Goal: Transaction & Acquisition: Subscribe to service/newsletter

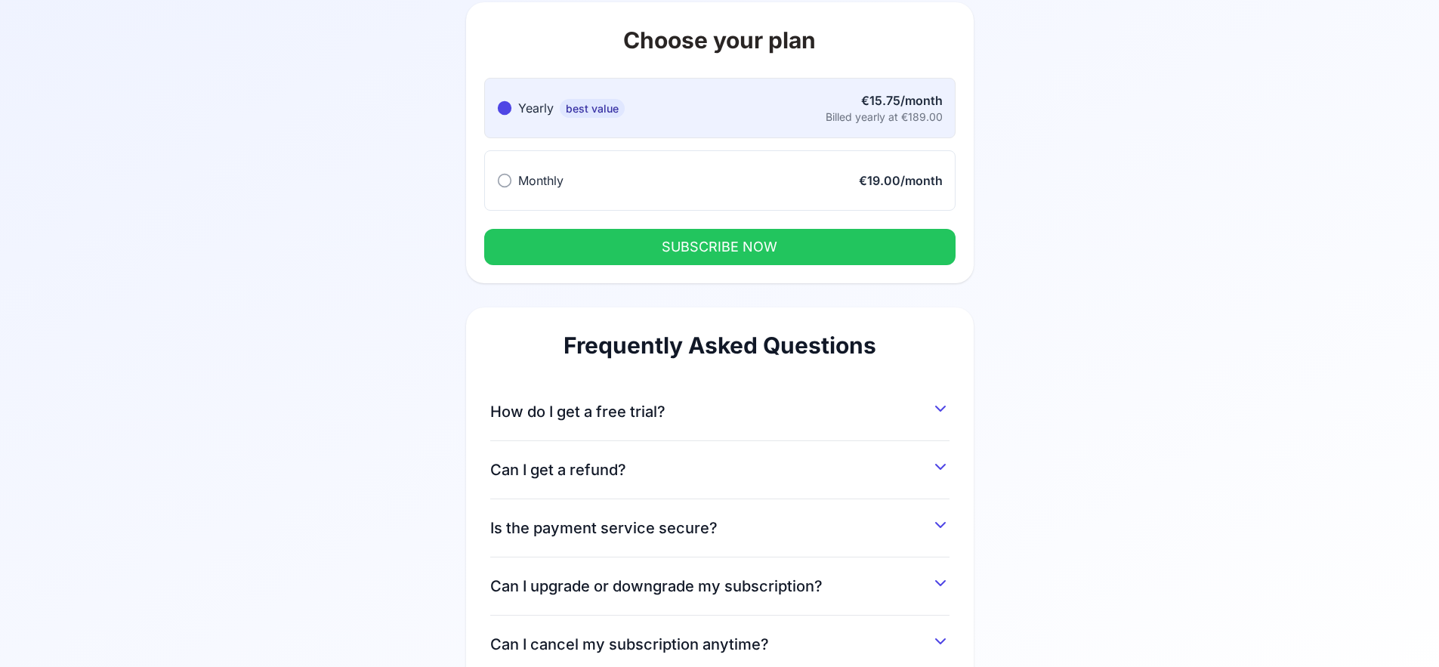
scroll to position [173, 0]
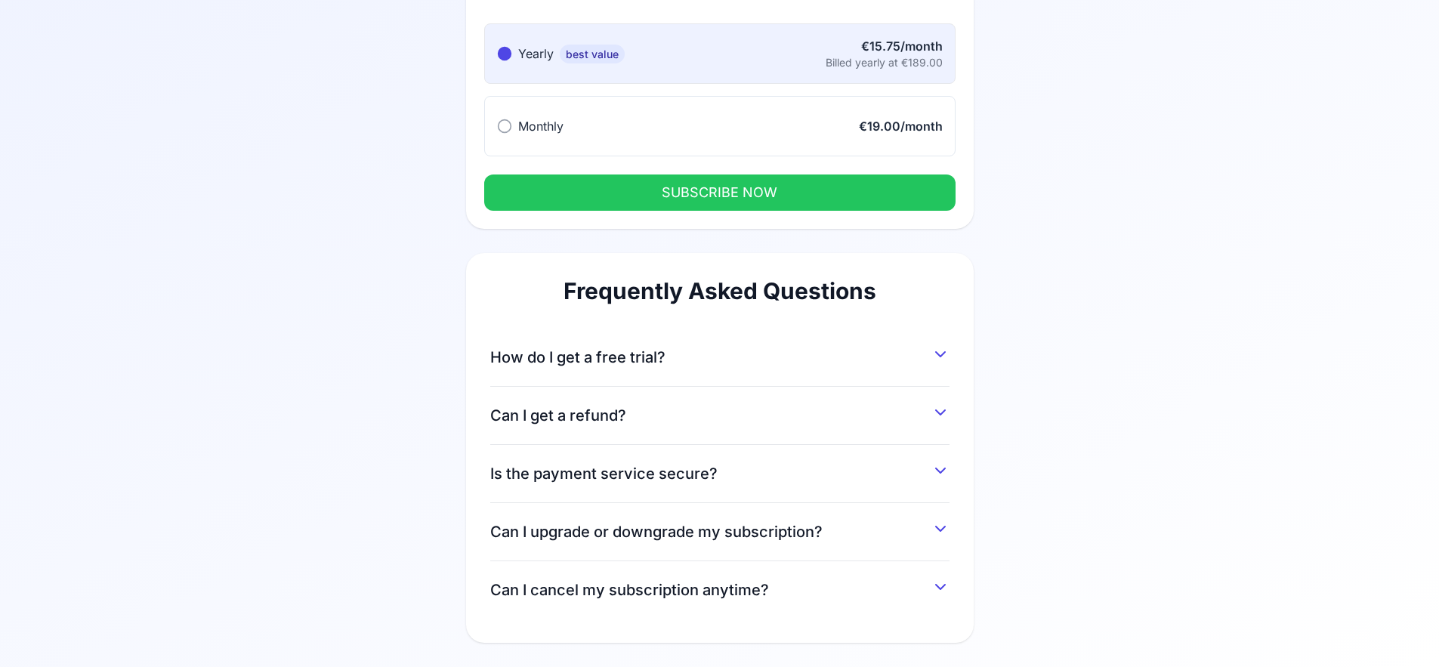
click at [671, 386] on div "How do I get a free trial? You can get a 7-day free trial by signing up and ent…" at bounding box center [719, 358] width 459 height 58
click at [666, 362] on button "How do I get a free trial?" at bounding box center [719, 354] width 459 height 27
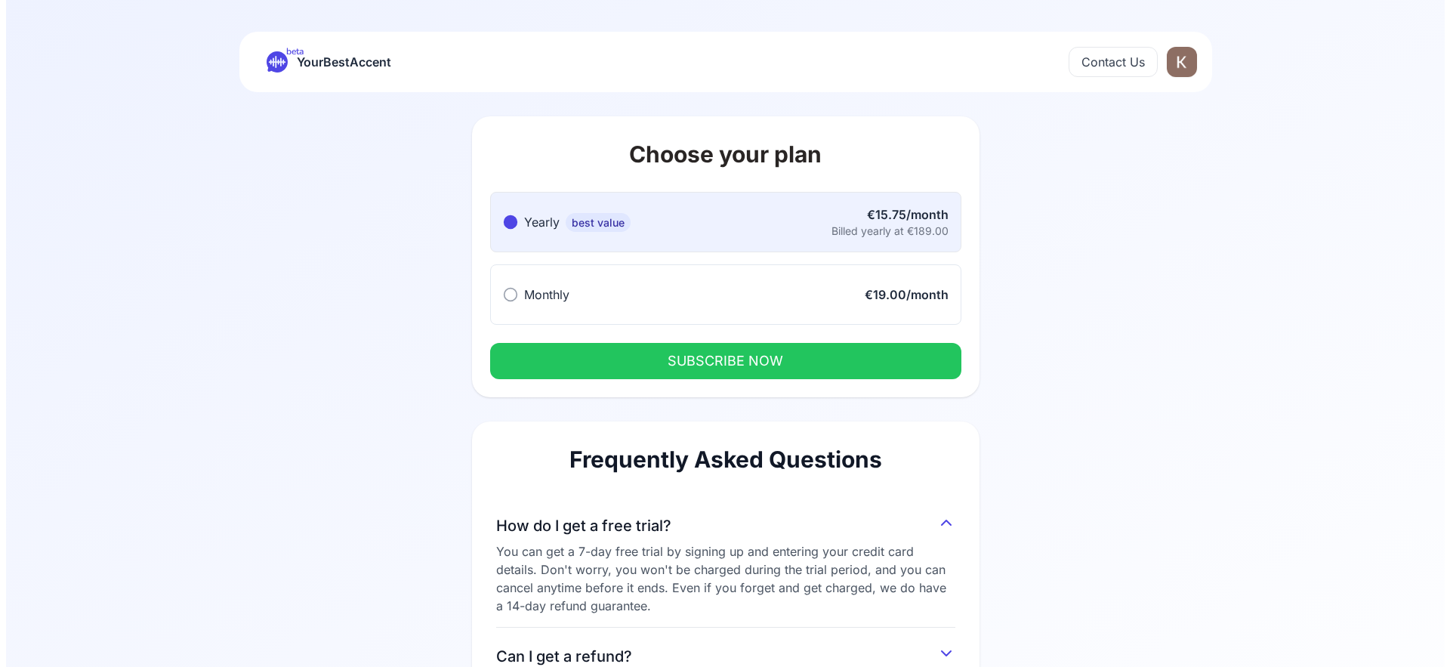
scroll to position [0, 0]
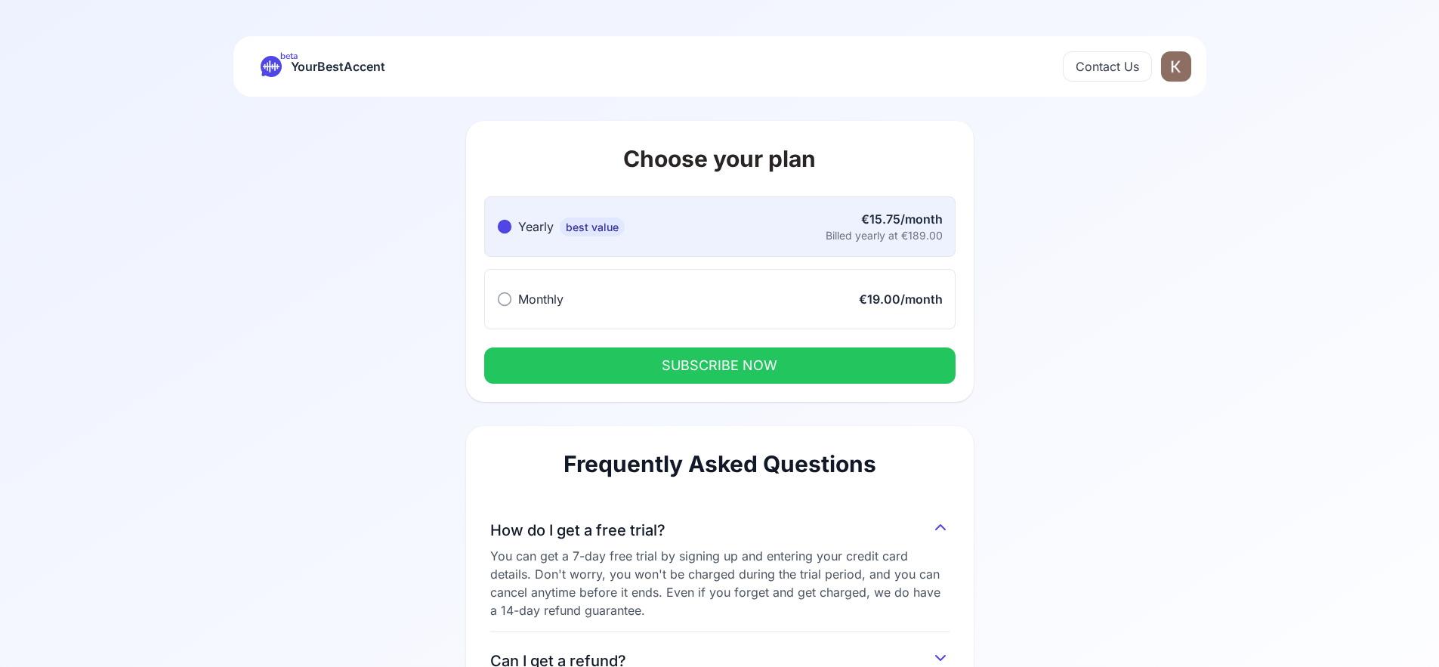
click at [615, 290] on button "Monthly Monthly €19.00/month" at bounding box center [719, 299] width 471 height 60
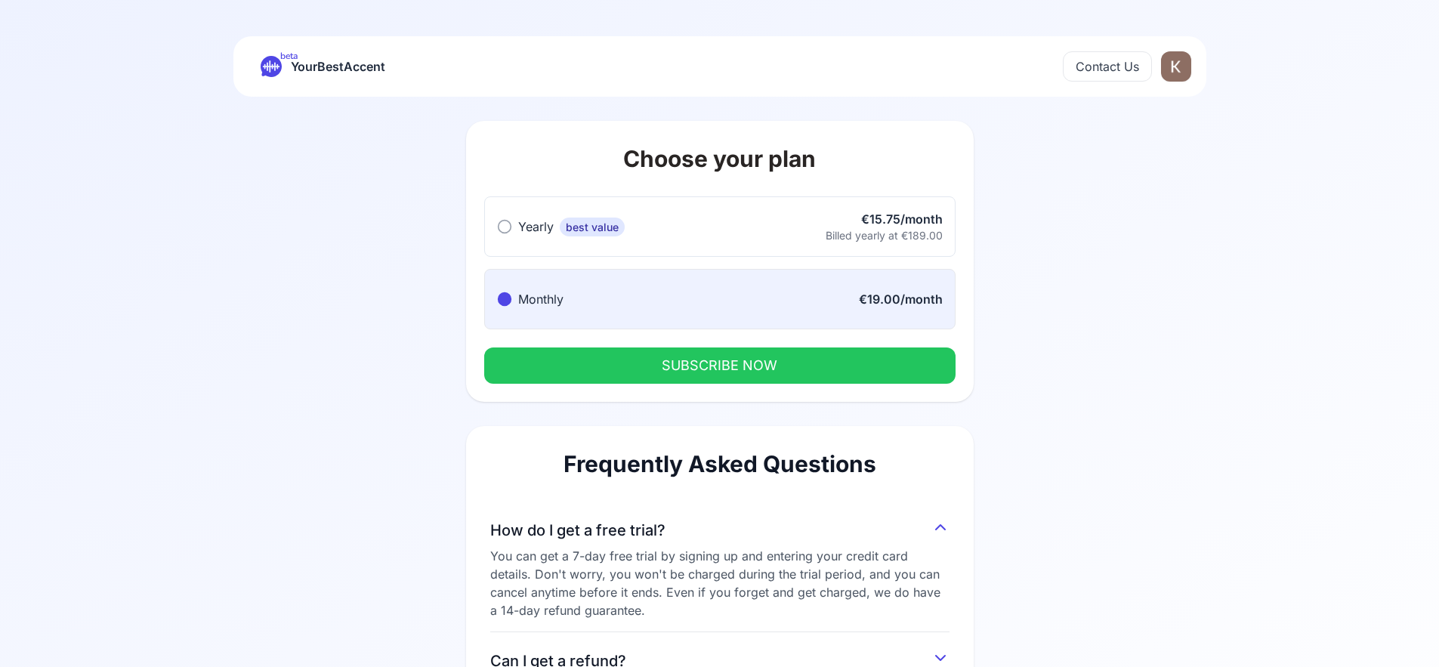
click at [1178, 64] on html "beta YourBestAccent Contact Us Choose your plan Yearly best value Yearly best v…" at bounding box center [719, 333] width 1439 height 667
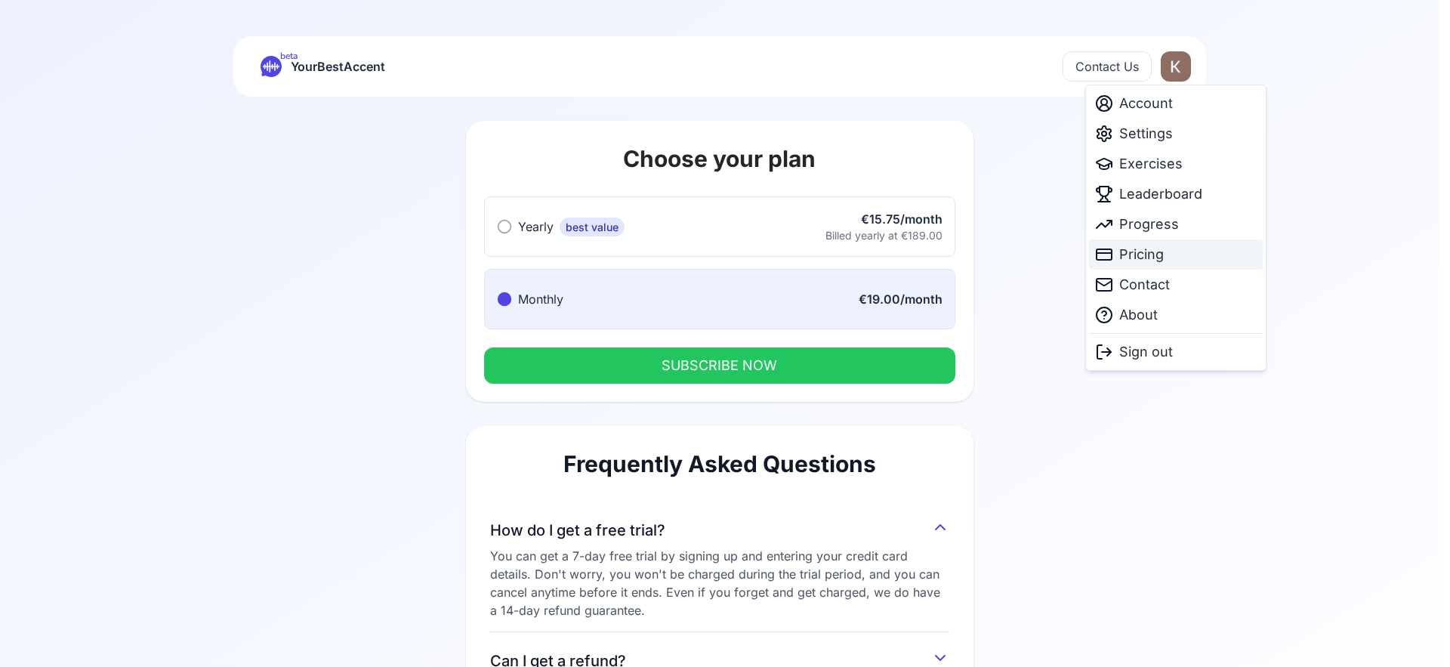
click at [1150, 257] on span "Pricing" at bounding box center [1141, 254] width 45 height 21
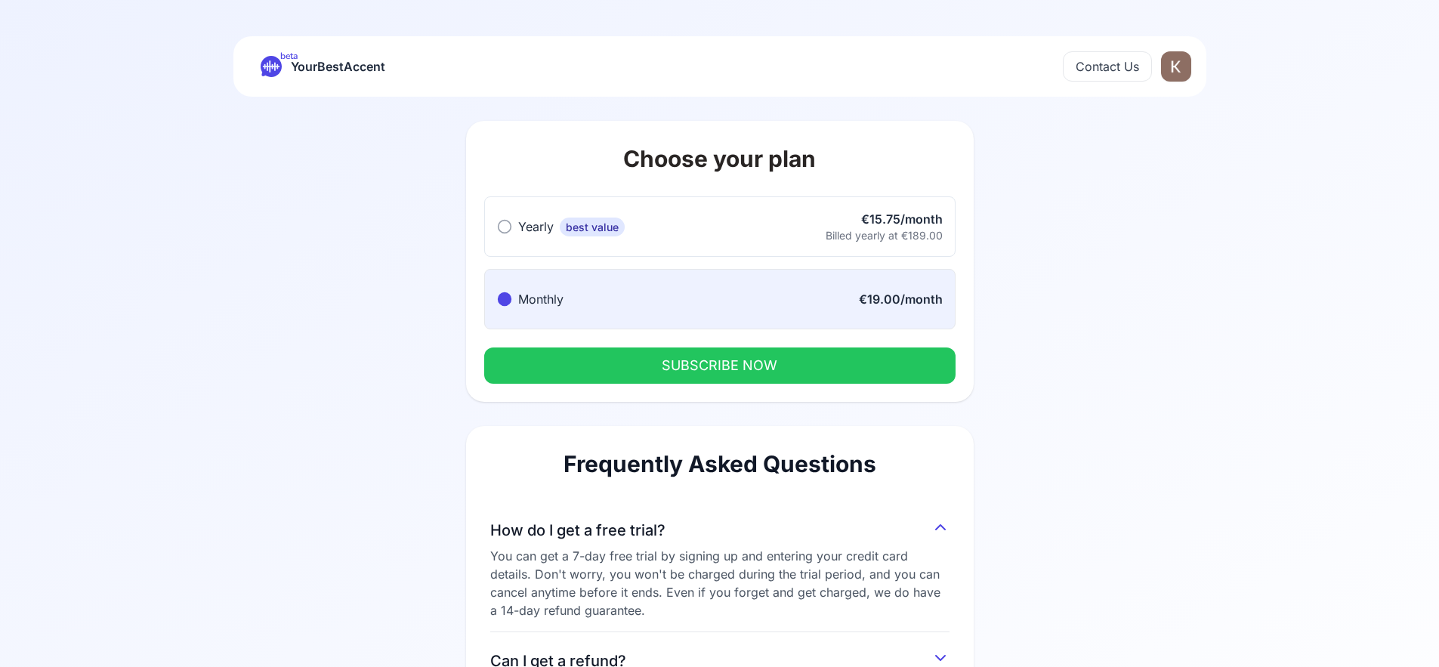
click at [884, 366] on button "SUBSCRIBE NOW" at bounding box center [719, 365] width 471 height 36
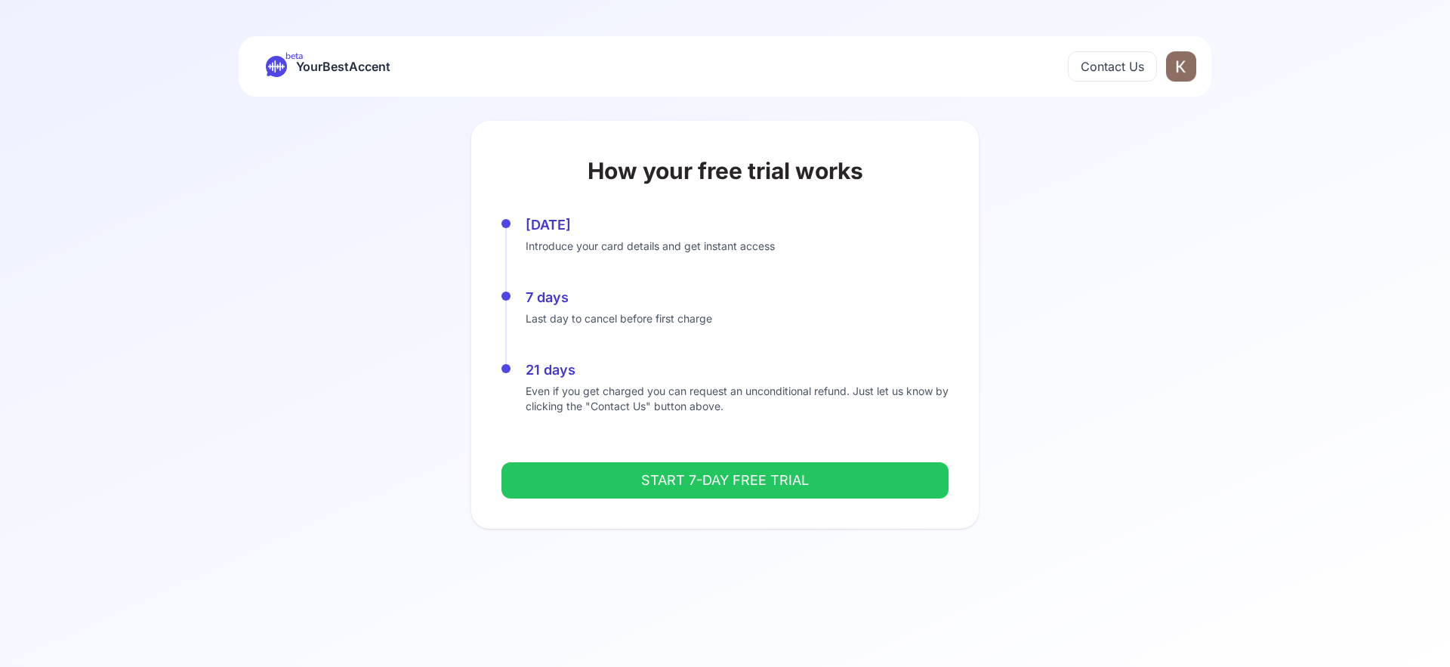
click at [867, 480] on button "START 7-DAY FREE TRIAL" at bounding box center [724, 480] width 447 height 36
drag, startPoint x: 800, startPoint y: 437, endPoint x: 805, endPoint y: 428, distance: 10.1
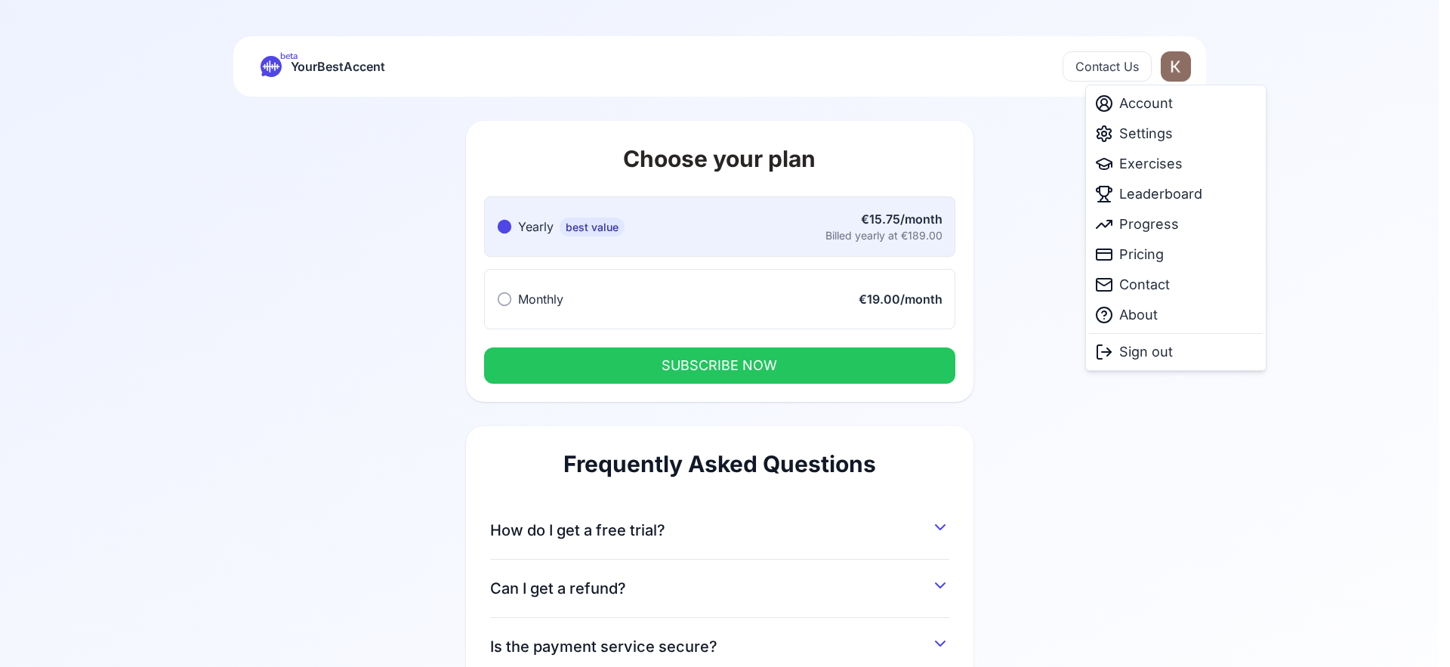
click at [1174, 71] on html "beta YourBestAccent Contact Us Choose your plan Yearly best value Yearly best v…" at bounding box center [725, 333] width 1450 height 667
click at [1174, 103] on div "Account" at bounding box center [1176, 103] width 174 height 30
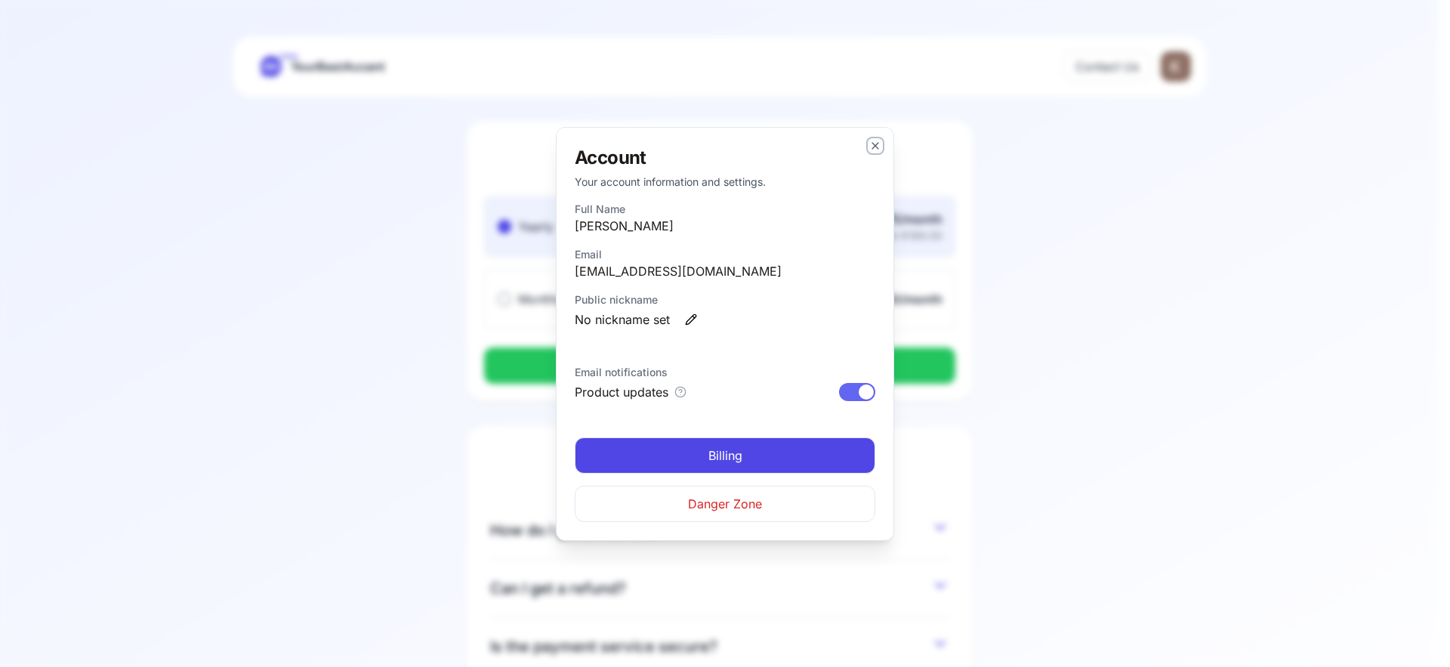
click at [878, 149] on icon "button" at bounding box center [875, 146] width 12 height 12
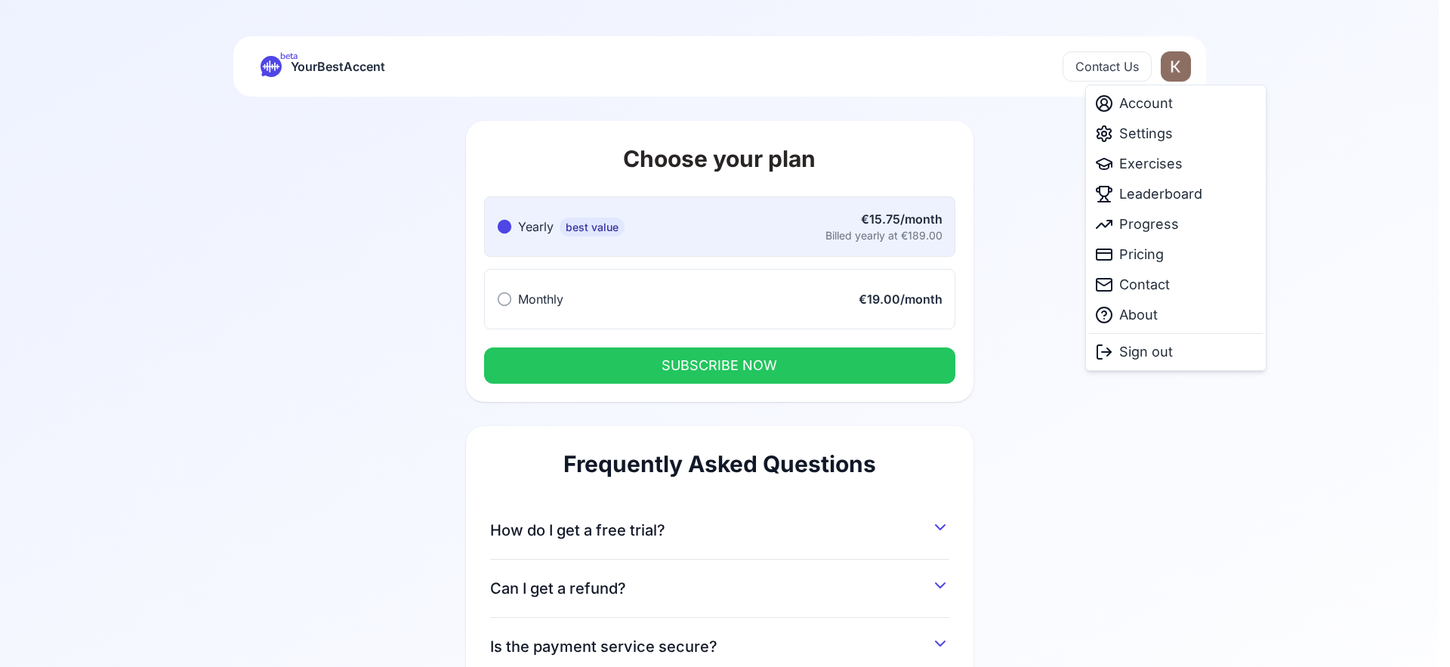
click at [1173, 73] on html "beta YourBestAccent Contact Us Choose your plan Yearly best value Yearly best v…" at bounding box center [725, 333] width 1450 height 667
click at [1163, 167] on span "Exercises" at bounding box center [1150, 163] width 63 height 21
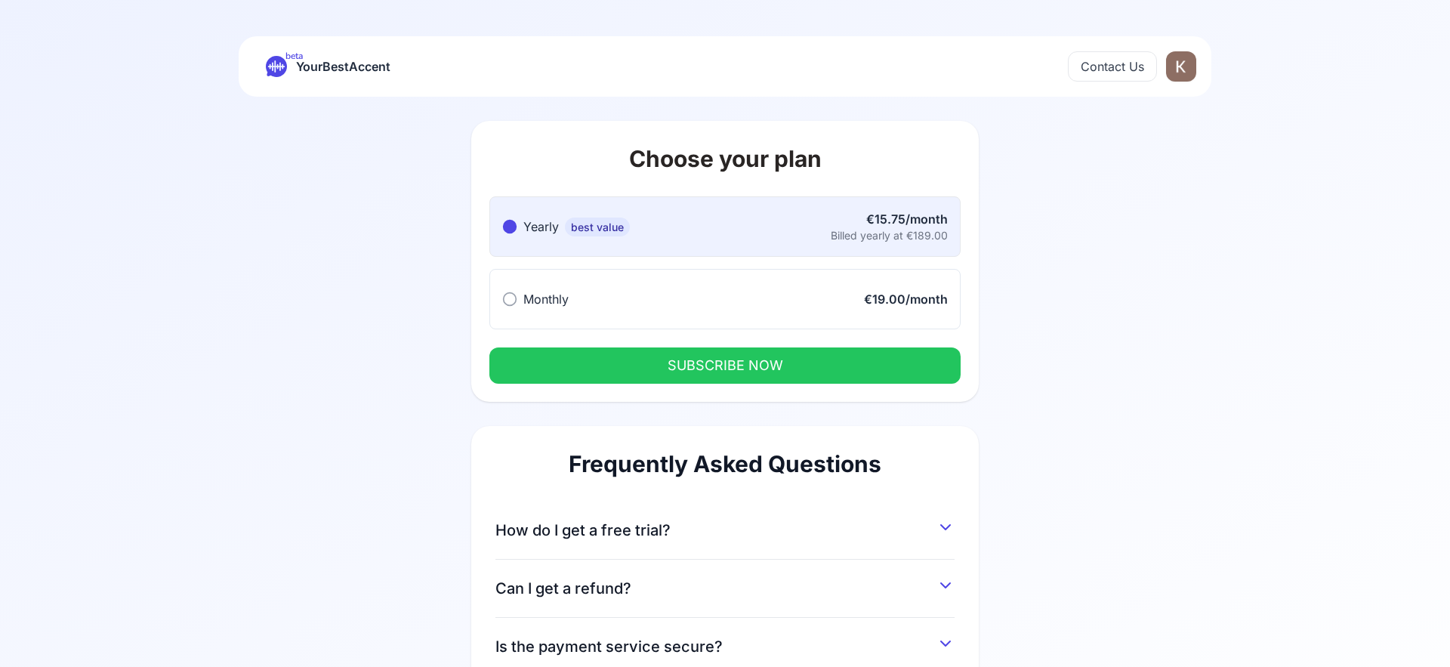
click at [1176, 72] on html "beta YourBestAccent Contact Us Choose your plan Yearly best value Yearly best v…" at bounding box center [725, 333] width 1450 height 667
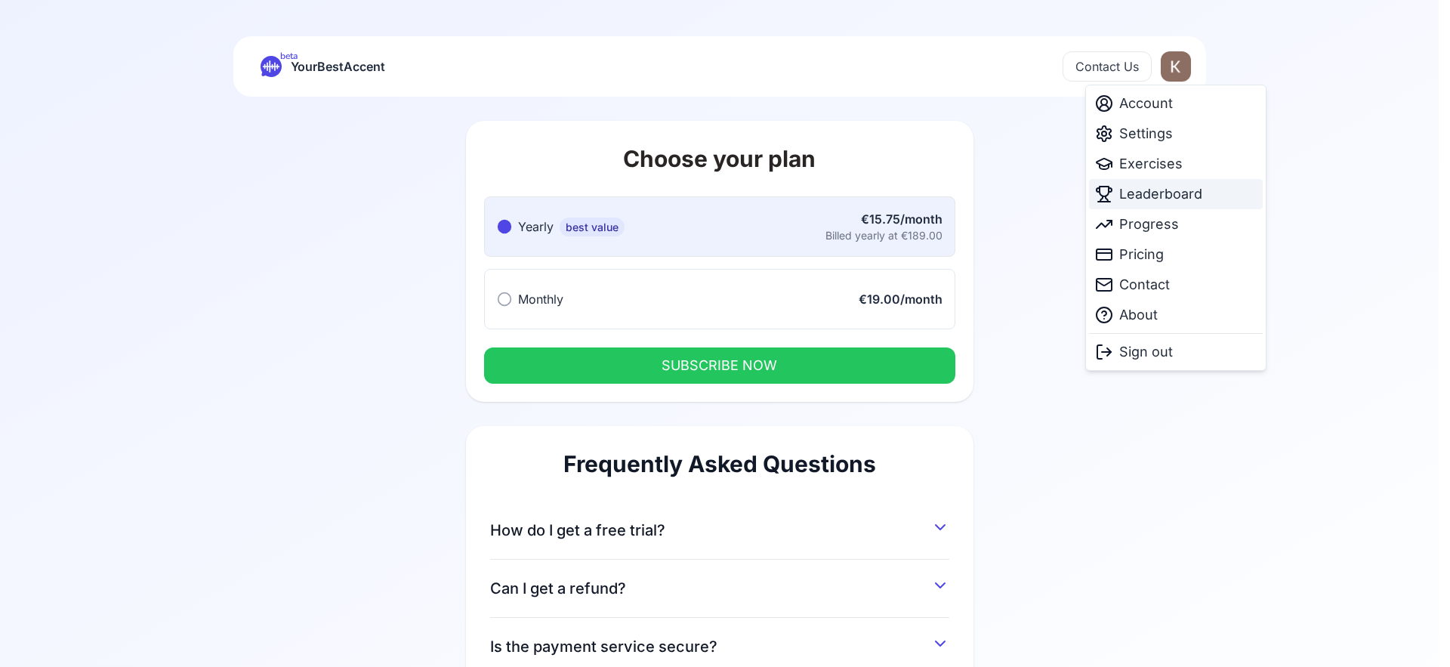
click at [1161, 199] on span "Leaderboard" at bounding box center [1160, 194] width 83 height 21
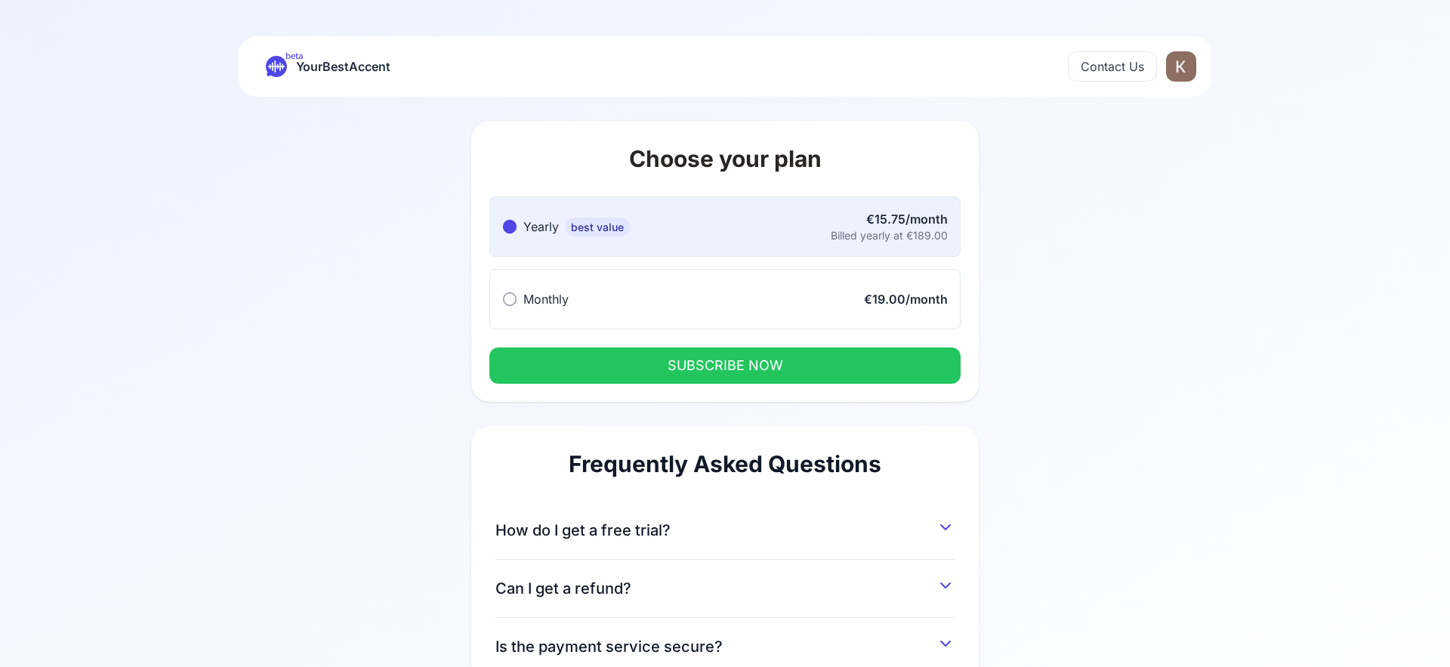
click at [1174, 66] on html "beta YourBestAccent Contact Us Choose your plan Yearly best value Yearly best v…" at bounding box center [725, 333] width 1450 height 667
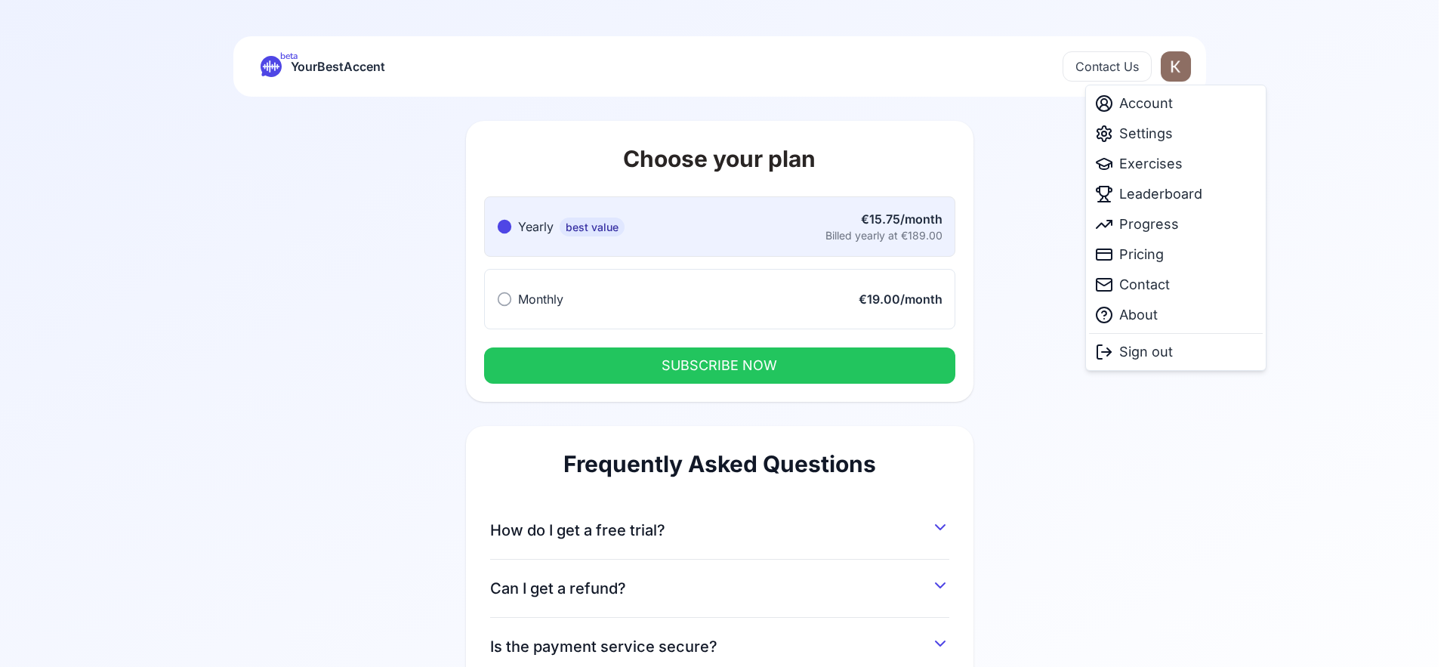
click at [332, 61] on html "beta YourBestAccent Contact Us Choose your plan Yearly best value Yearly best v…" at bounding box center [725, 333] width 1450 height 667
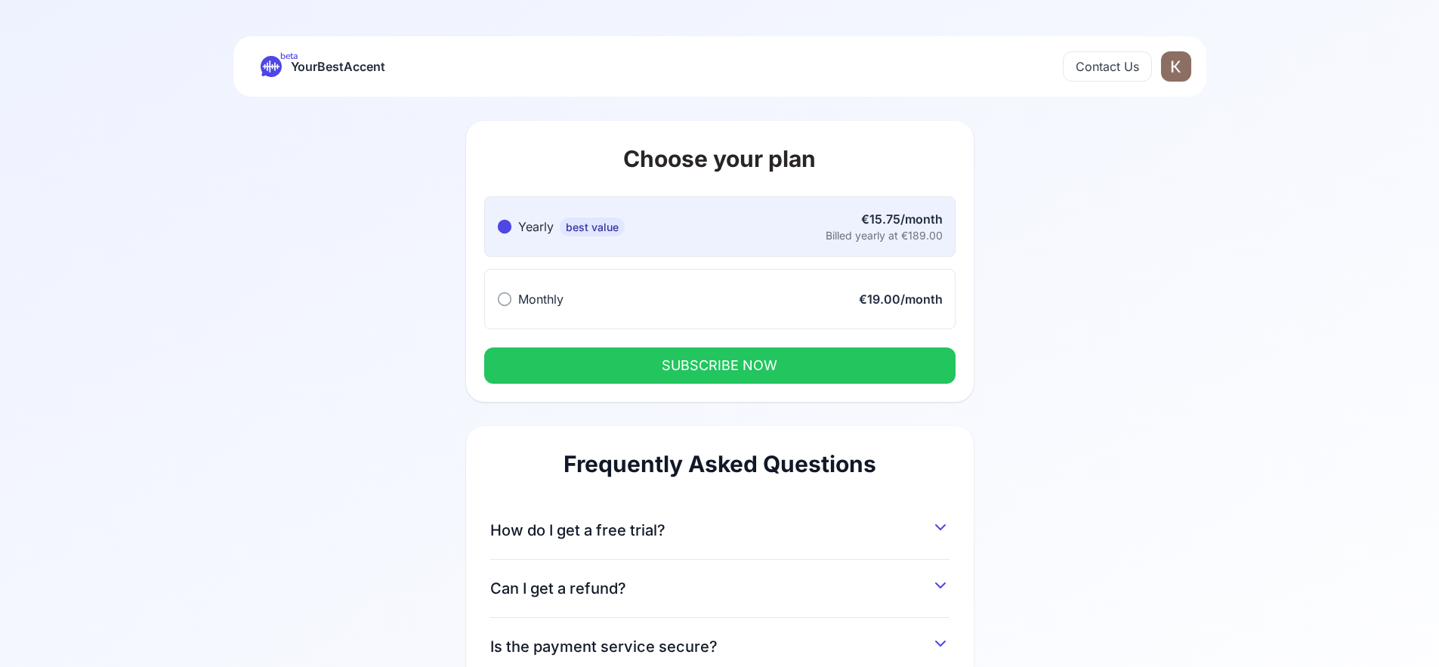
click at [270, 68] on icon at bounding box center [271, 66] width 16 height 11
